Goal: Information Seeking & Learning: Learn about a topic

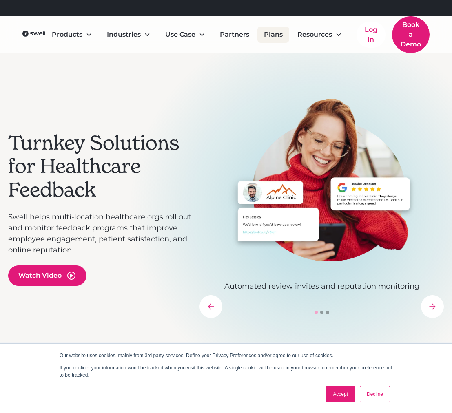
click at [277, 38] on link "Plans" at bounding box center [274, 35] width 32 height 16
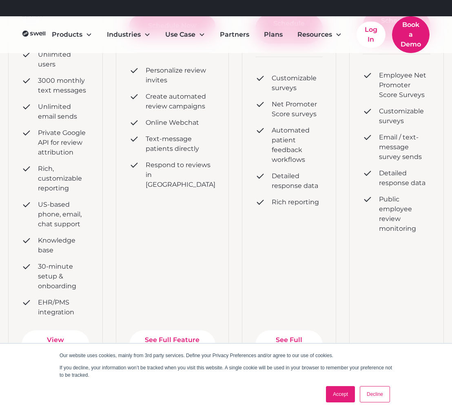
scroll to position [314, 0]
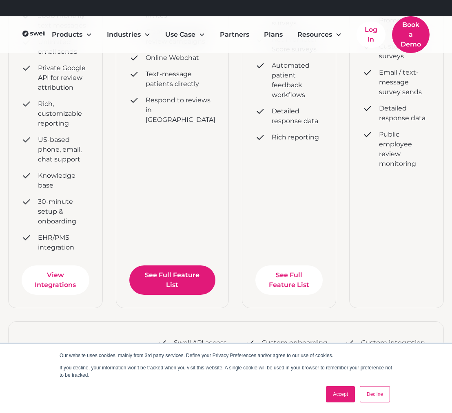
click at [168, 266] on link "See Full Feature List" at bounding box center [172, 280] width 86 height 29
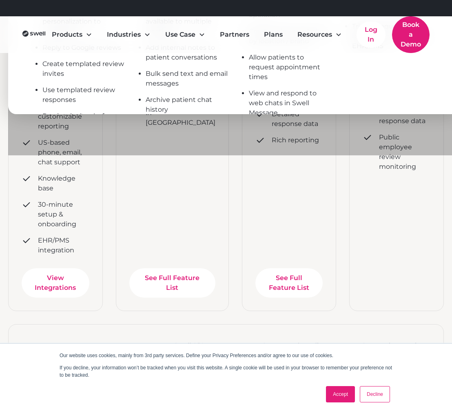
scroll to position [311, 0]
